Goal: Information Seeking & Learning: Check status

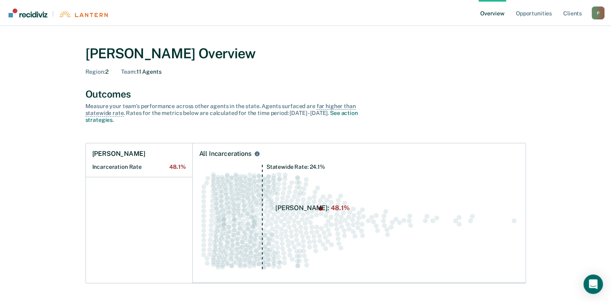
click at [304, 210] on circle "Swarm plot of all incarceration rates in the state for ALL caseloads, highlight…" at bounding box center [302, 209] width 5 height 5
click at [285, 210] on circle "Swarm plot of all incarceration rates in the state for ALL caseloads, highlight…" at bounding box center [283, 210] width 5 height 5
click at [242, 155] on div "All Incarcerations" at bounding box center [225, 154] width 52 height 8
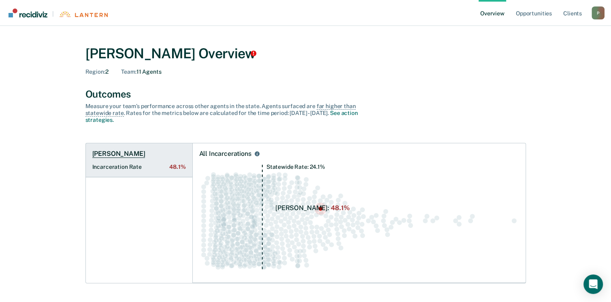
click at [177, 168] on span "48.1%" at bounding box center [177, 167] width 16 height 7
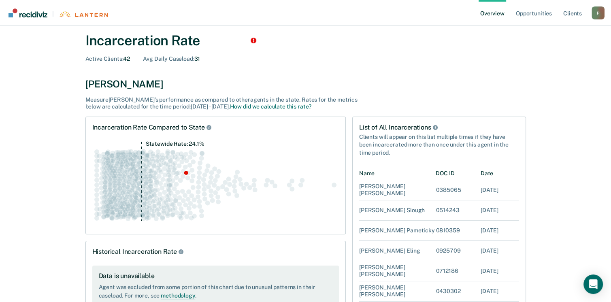
scroll to position [49, 0]
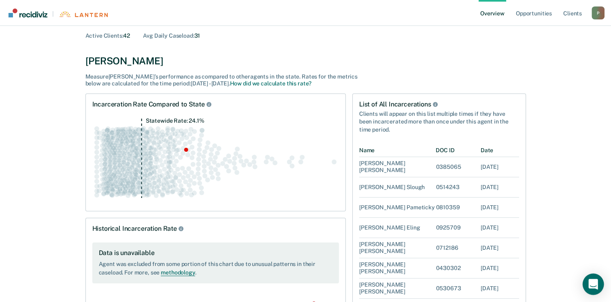
click at [594, 286] on icon "Open Intercom Messenger" at bounding box center [593, 284] width 9 height 11
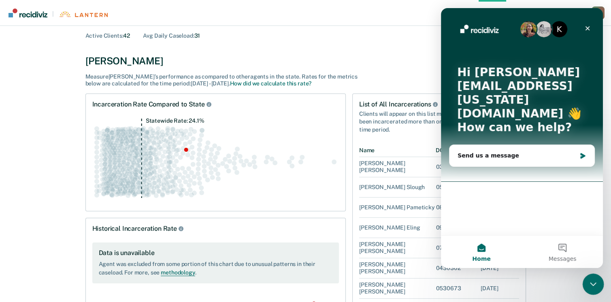
scroll to position [0, 0]
click at [469, 152] on div "Send us a message" at bounding box center [517, 156] width 119 height 9
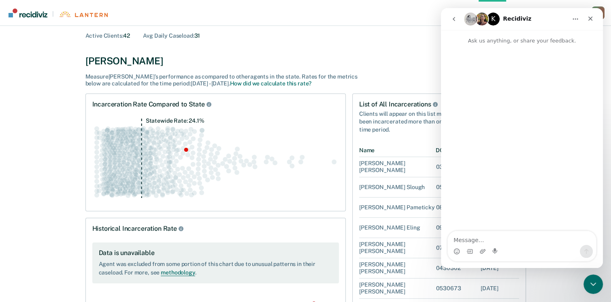
drag, startPoint x: 469, startPoint y: 142, endPoint x: 472, endPoint y: 102, distance: 40.3
click at [472, 102] on div "Intercom messenger" at bounding box center [522, 138] width 162 height 187
click at [455, 68] on div "Intercom messenger" at bounding box center [522, 138] width 162 height 187
click at [514, 55] on div "Intercom messenger" at bounding box center [522, 138] width 162 height 187
click at [503, 250] on div "Intercom messenger" at bounding box center [522, 251] width 148 height 13
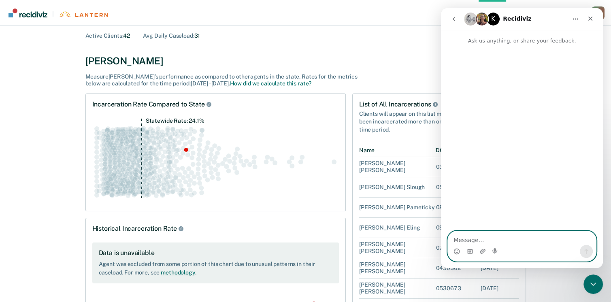
click at [500, 242] on textarea "Message…" at bounding box center [522, 238] width 148 height 14
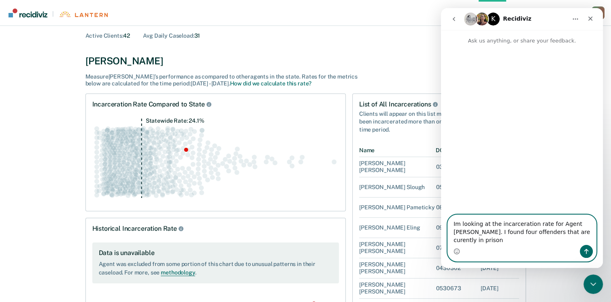
drag, startPoint x: 566, startPoint y: 231, endPoint x: 568, endPoint y: 235, distance: 4.9
drag, startPoint x: 568, startPoint y: 235, endPoint x: 560, endPoint y: 241, distance: 9.7
click at [560, 241] on textarea "Im looking at the incarceration rate for Agent [PERSON_NAME]. I found four offe…" at bounding box center [522, 230] width 148 height 30
click at [472, 242] on textarea "Im looking at the incarceration rate for Agent [PERSON_NAME]. I found four offe…" at bounding box center [522, 230] width 148 height 30
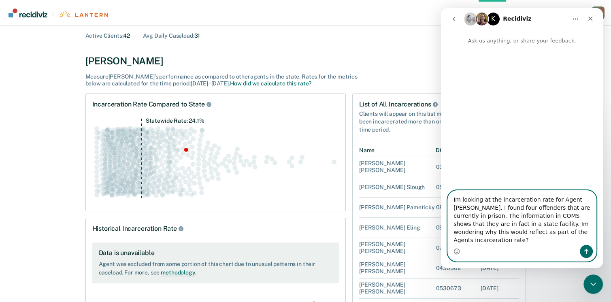
type textarea "Im looking at the incarceration rate for Agent [PERSON_NAME]. I found four offe…"
click at [586, 254] on icon "Send a message…" at bounding box center [587, 251] width 6 height 6
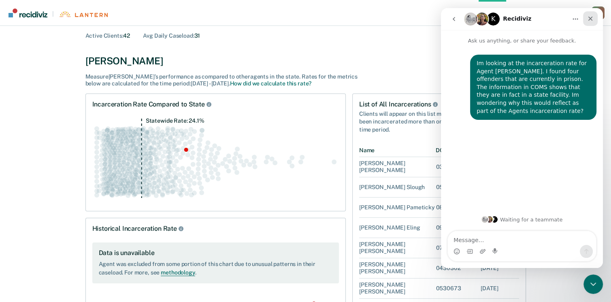
click at [591, 19] on icon "Close" at bounding box center [591, 18] width 6 height 6
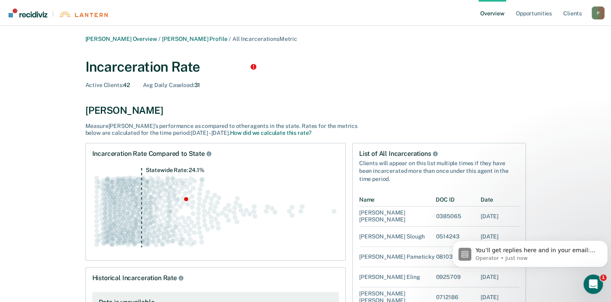
click at [498, 17] on link "Overview" at bounding box center [493, 13] width 28 height 26
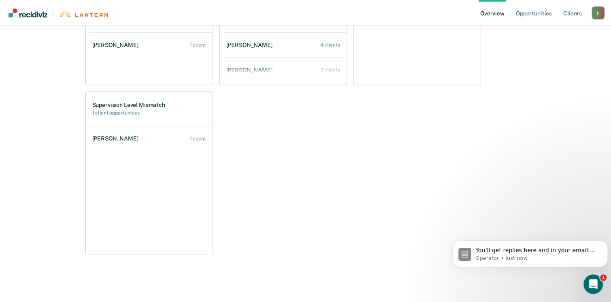
scroll to position [118, 0]
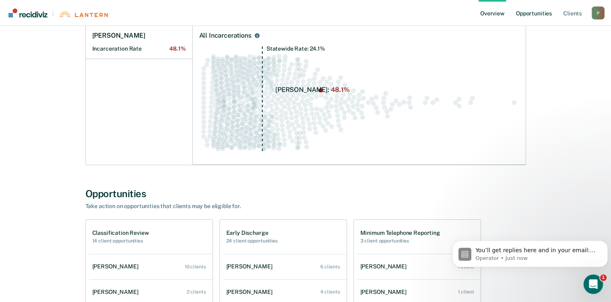
click at [533, 15] on link "Opportunities" at bounding box center [534, 13] width 39 height 26
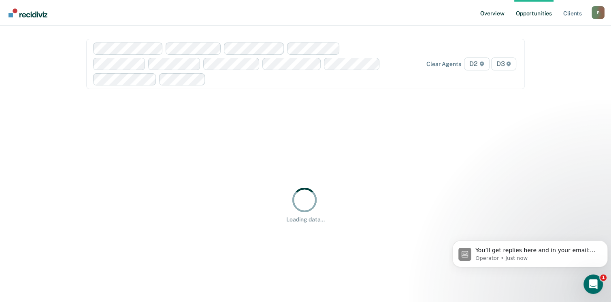
click at [490, 14] on link "Overview" at bounding box center [493, 13] width 28 height 26
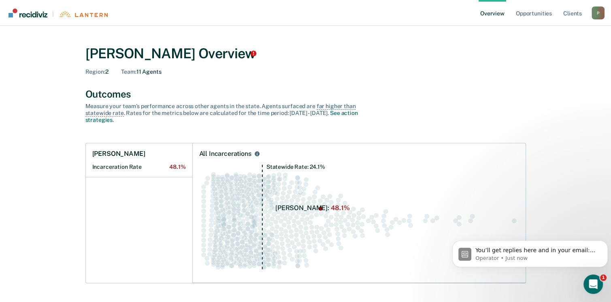
scroll to position [297, 0]
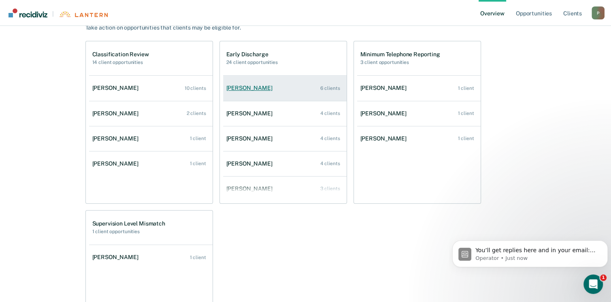
click at [246, 88] on div "[PERSON_NAME]" at bounding box center [251, 88] width 49 height 7
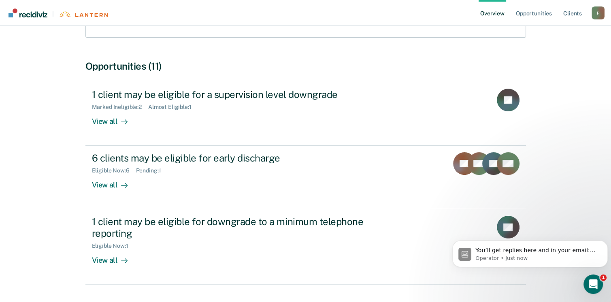
scroll to position [162, 0]
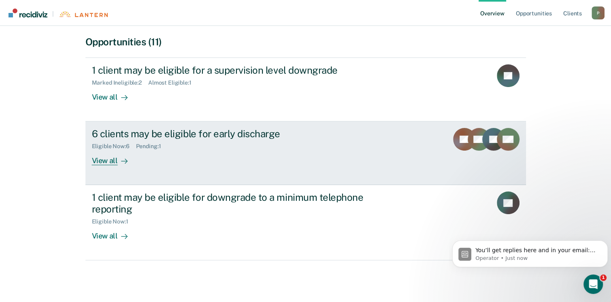
click at [103, 145] on div "Eligible Now : 6" at bounding box center [114, 146] width 44 height 7
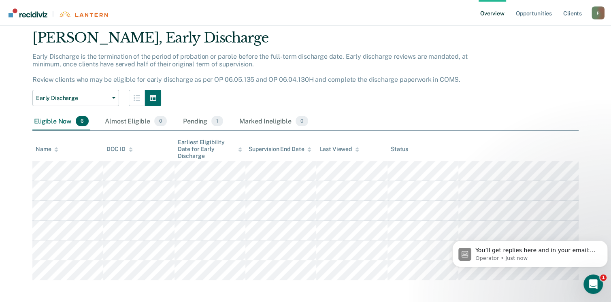
scroll to position [26, 0]
click at [413, 278] on tbody at bounding box center [305, 220] width 547 height 119
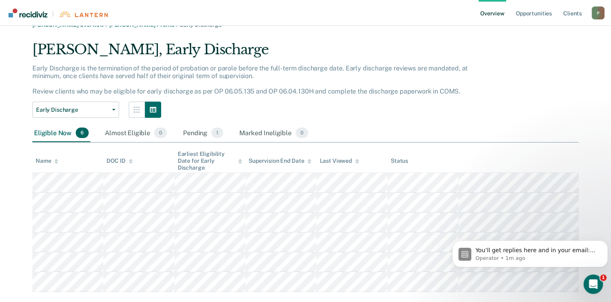
scroll to position [0, 0]
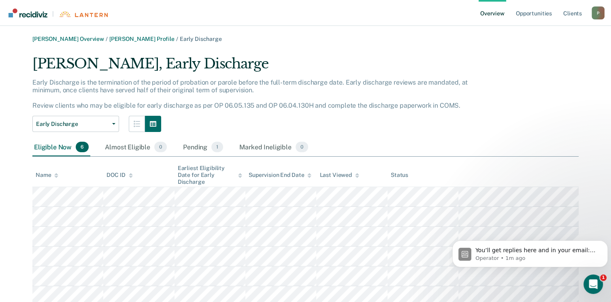
click at [497, 16] on link "Overview" at bounding box center [493, 13] width 28 height 26
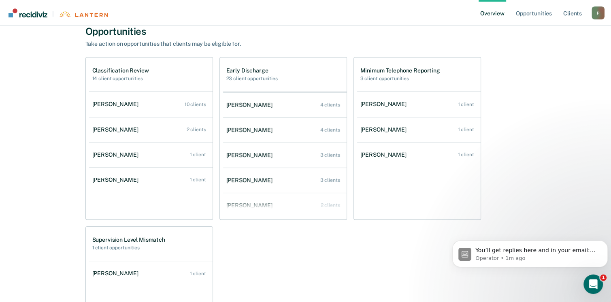
scroll to position [19, 0]
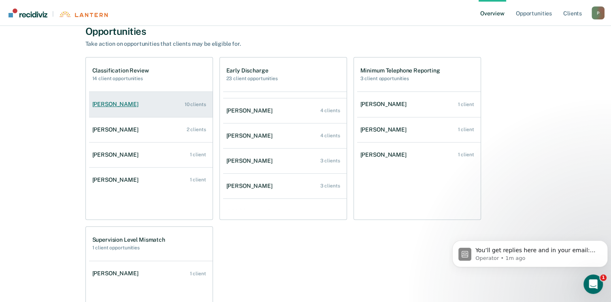
click at [115, 102] on div "[PERSON_NAME]" at bounding box center [116, 104] width 49 height 7
